Goal: Complete application form

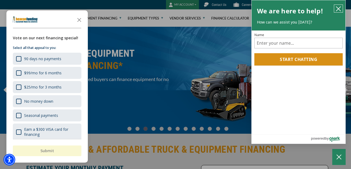
drag, startPoint x: 339, startPoint y: 10, endPoint x: 124, endPoint y: 71, distance: 223.2
click at [339, 10] on icon "close chatbox" at bounding box center [338, 8] width 5 height 5
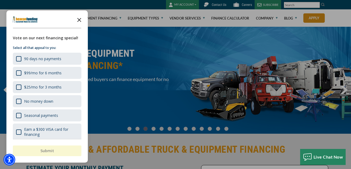
click at [78, 20] on icon "Close the survey" at bounding box center [79, 19] width 11 height 11
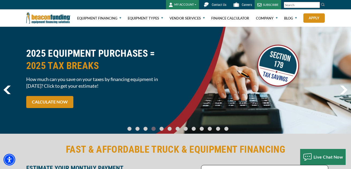
click at [176, 3] on button "MY ACCOUNT" at bounding box center [182, 4] width 33 height 9
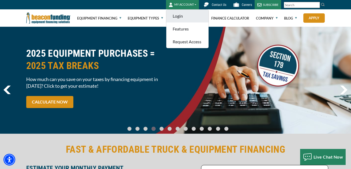
click at [182, 14] on link "Login" at bounding box center [187, 16] width 42 height 13
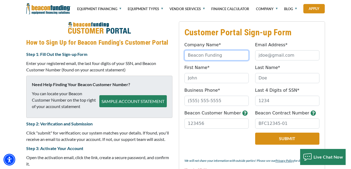
click at [198, 55] on input "Company Name*" at bounding box center [217, 55] width 64 height 10
type input "Stitch Kwik Contract Embroidery"
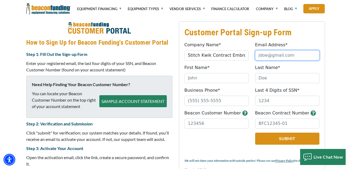
type input "[EMAIL_ADDRESS][DOMAIN_NAME]"
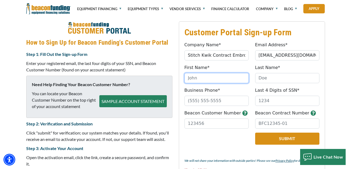
type input "[PERSON_NAME]"
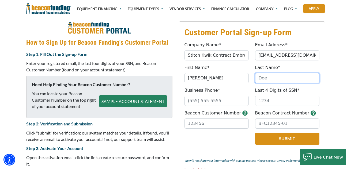
type input "Losiak"
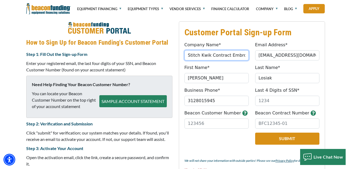
type input "[PHONE_NUMBER]"
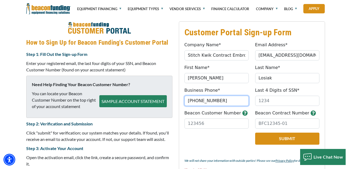
drag, startPoint x: 220, startPoint y: 99, endPoint x: 185, endPoint y: 99, distance: 35.1
click at [185, 99] on input "[PHONE_NUMBER]" at bounding box center [217, 101] width 64 height 10
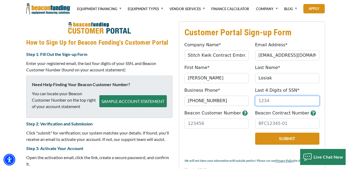
click at [277, 99] on input "Last 4 Digits of SSN*" at bounding box center [287, 101] width 64 height 10
type input "7670"
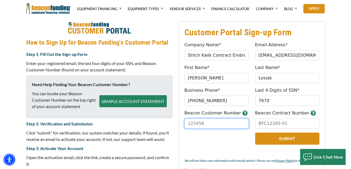
click at [205, 124] on input "Beacon Customer Number" at bounding box center [217, 124] width 64 height 10
type input "75745"
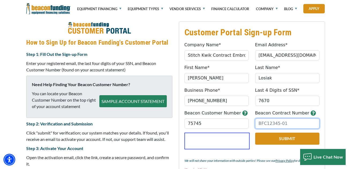
click at [276, 125] on input "Beacon Contract Number" at bounding box center [287, 124] width 64 height 10
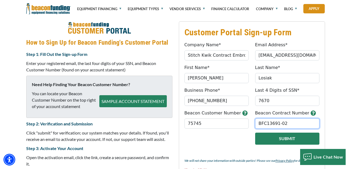
type input "BFC13691-02"
click at [275, 138] on button "Submit" at bounding box center [287, 139] width 64 height 12
